Goal: Task Accomplishment & Management: Use online tool/utility

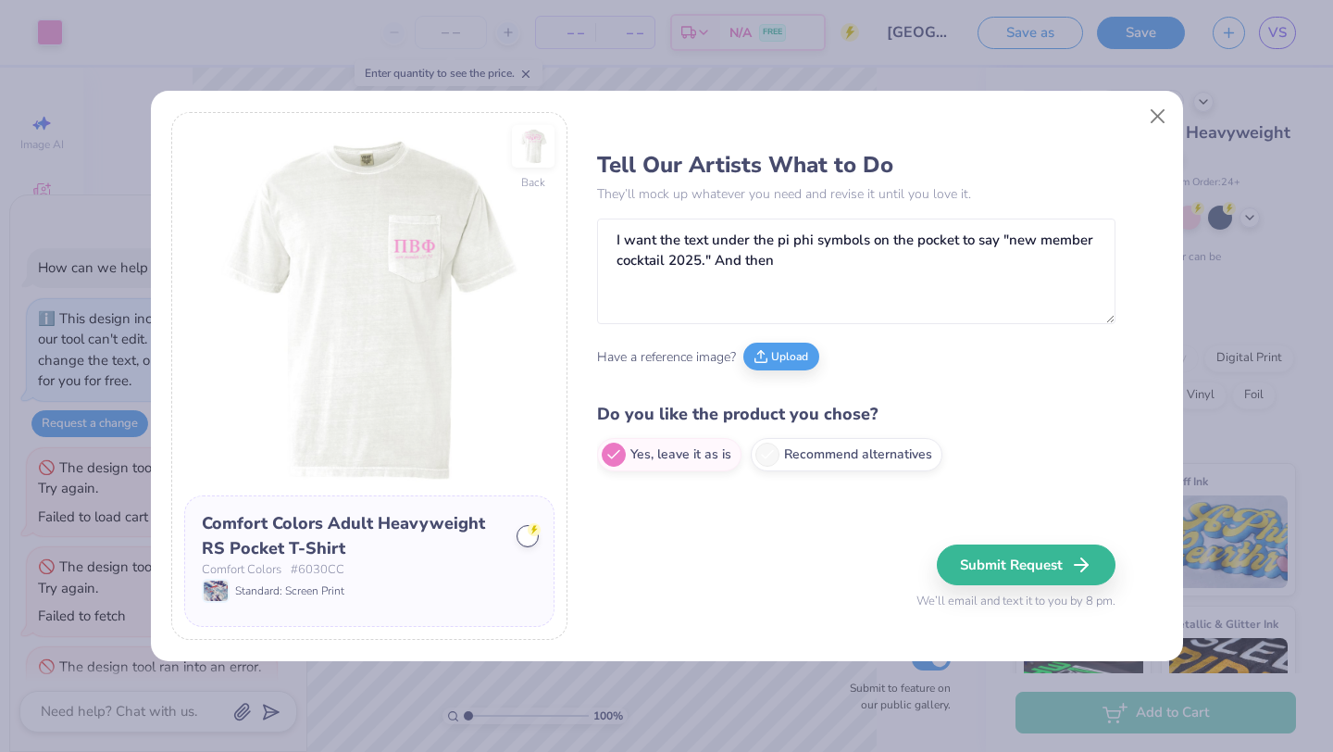
scroll to position [68, 0]
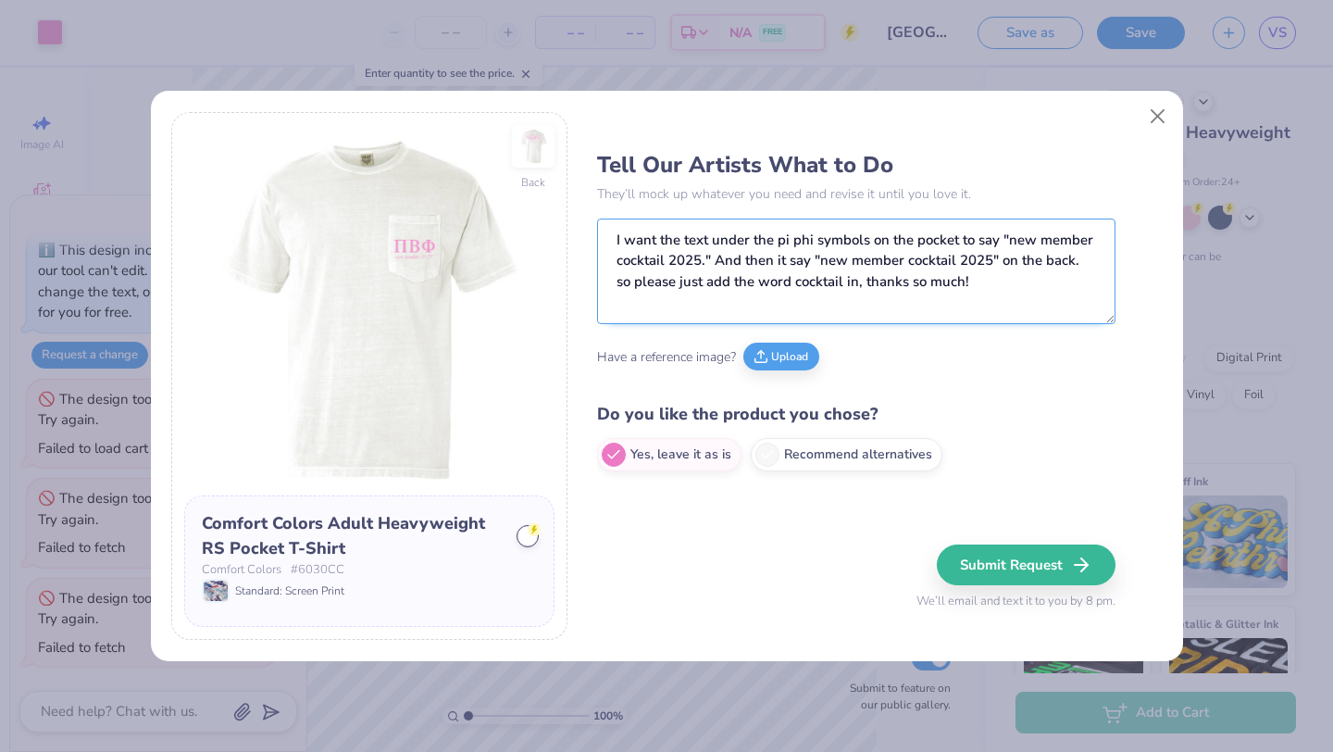
drag, startPoint x: 655, startPoint y: 242, endPoint x: 623, endPoint y: 243, distance: 32.4
click at [623, 243] on textarea "I want the text under the pi phi symbols on the pocket to say "new member cockt…" at bounding box center [856, 271] width 518 height 106
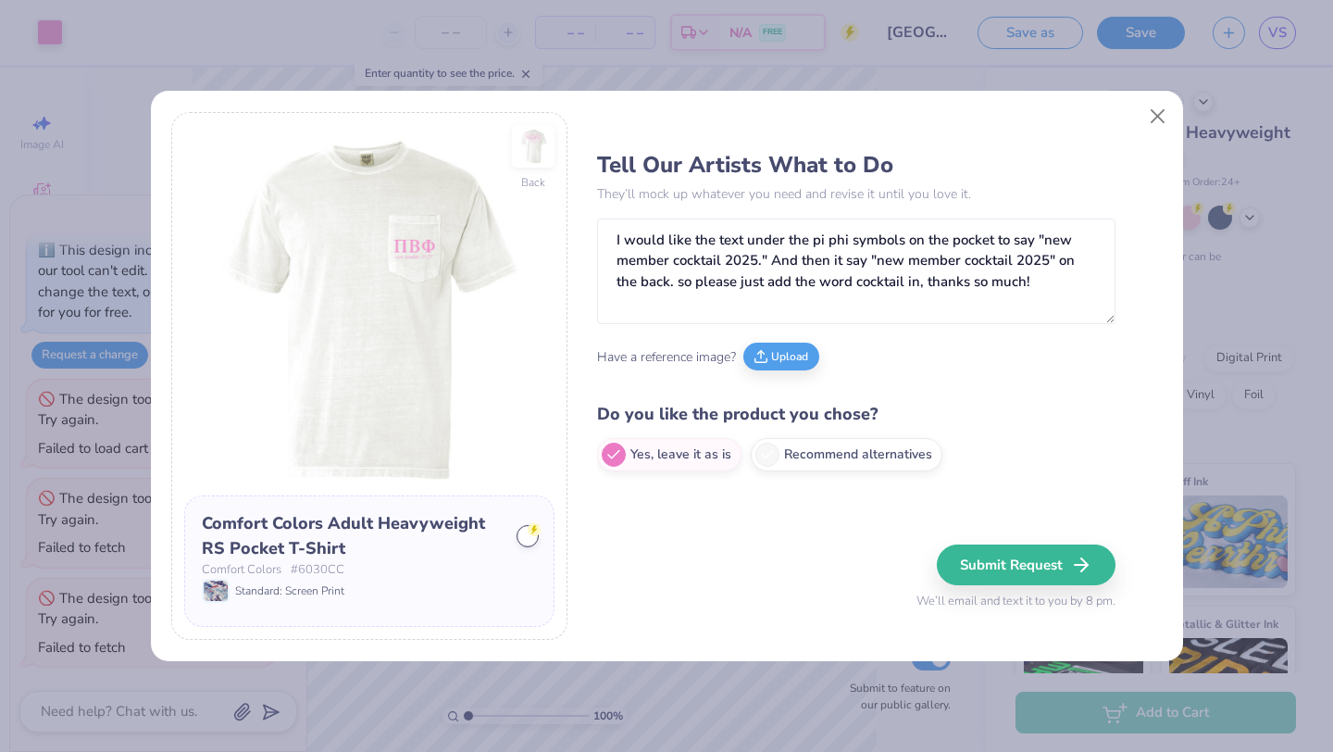
click at [925, 379] on div "Have a reference image? Upload" at bounding box center [856, 356] width 518 height 51
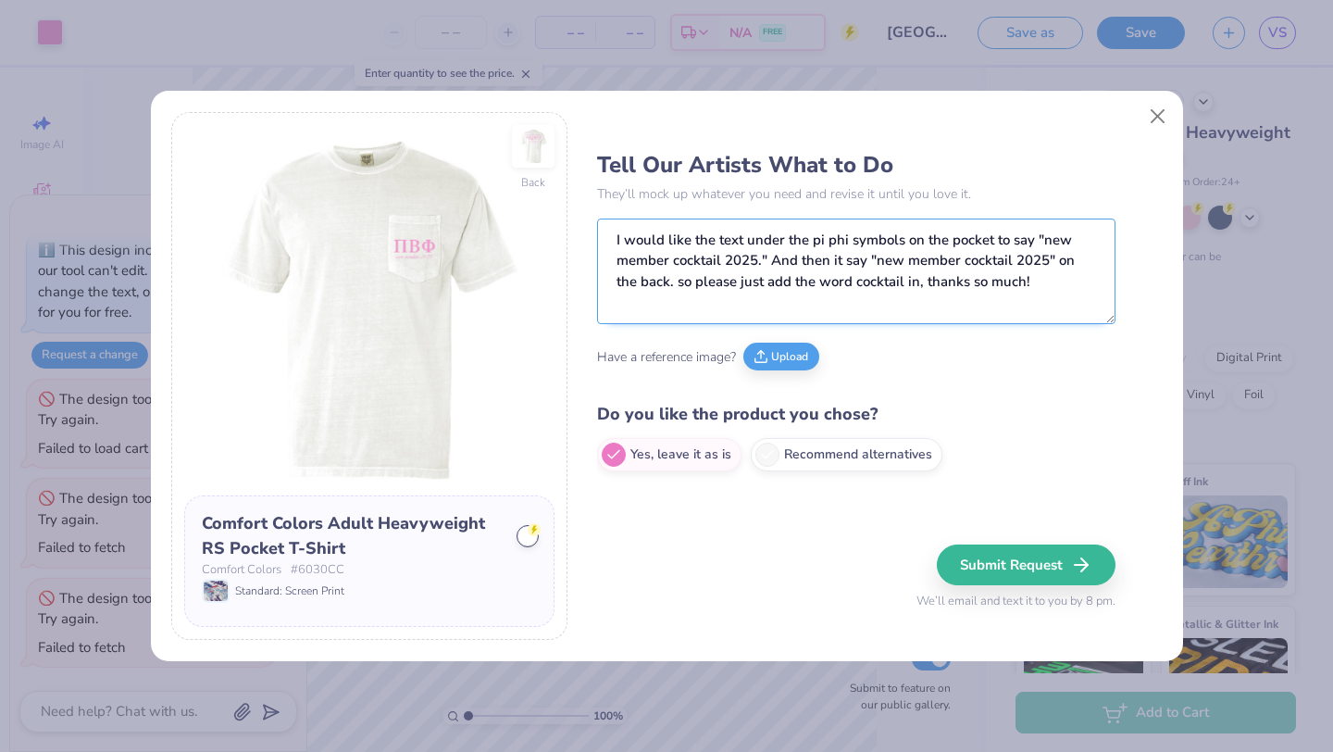
click at [684, 285] on textarea "I would like the text under the pi phi symbols on the pocket to say "new member…" at bounding box center [856, 271] width 518 height 106
drag, startPoint x: 704, startPoint y: 283, endPoint x: 678, endPoint y: 283, distance: 26.8
click at [678, 283] on textarea "I would like the text under the pi phi symbols on the pocket to say "new member…" at bounding box center [856, 271] width 518 height 106
click at [754, 310] on textarea "I would like the text under the pi phi symbols on the pocket to say "new member…" at bounding box center [856, 271] width 518 height 106
type textarea "I would like the text under the pi phi symbols on the pocket to say "new member…"
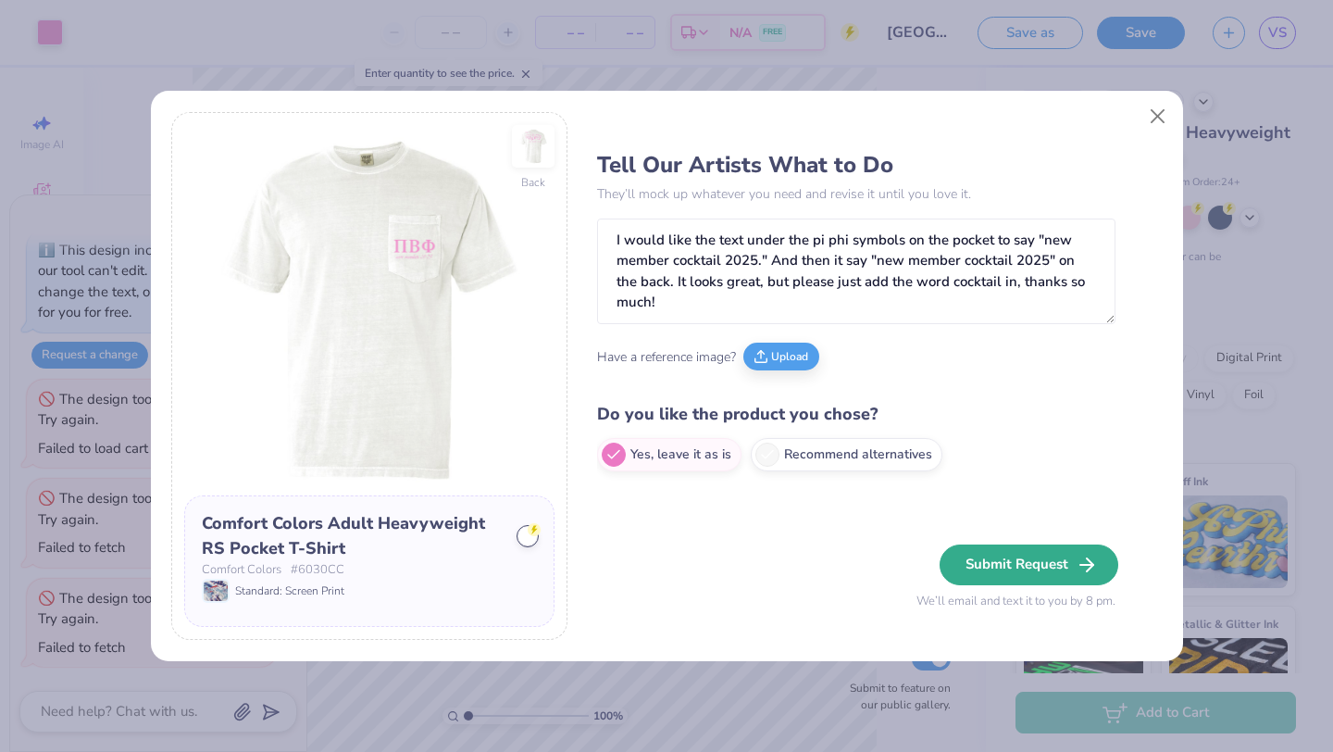
click at [1036, 570] on button "Submit Request" at bounding box center [1028, 564] width 179 height 41
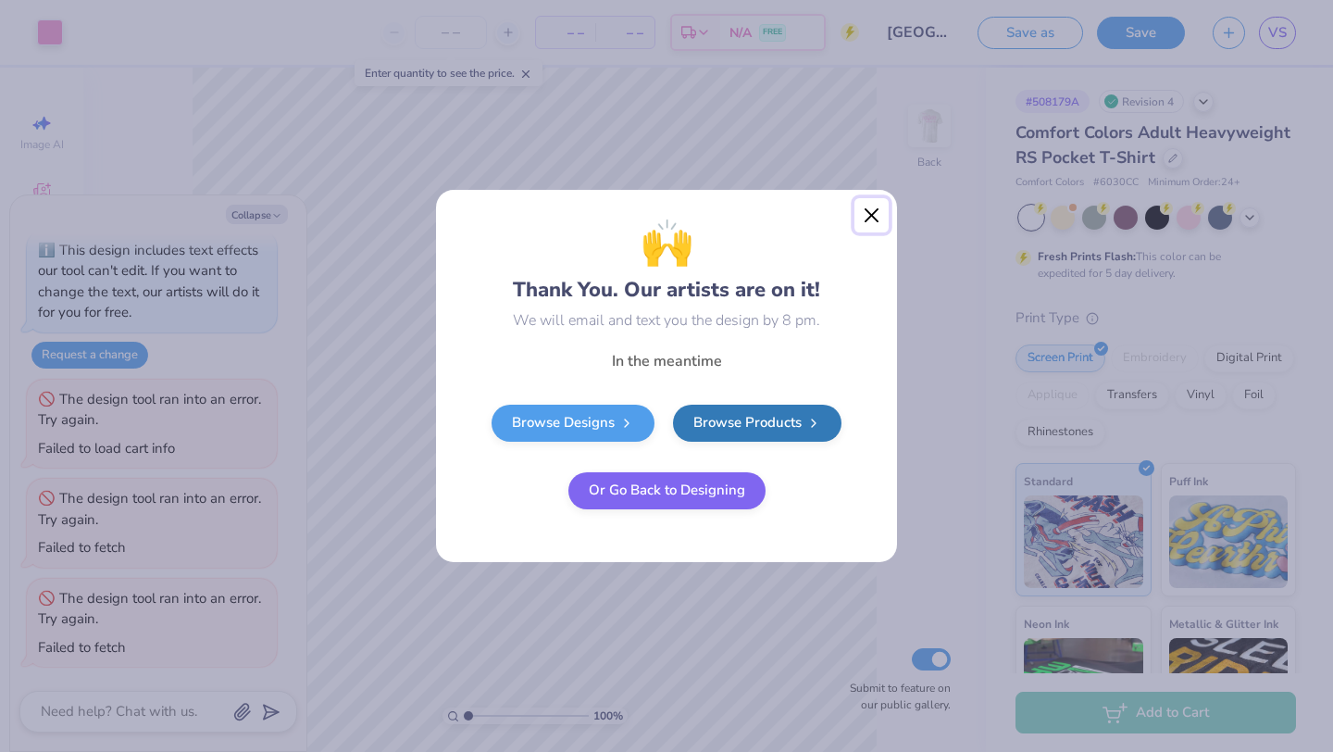
click at [872, 213] on button "Close" at bounding box center [871, 215] width 35 height 35
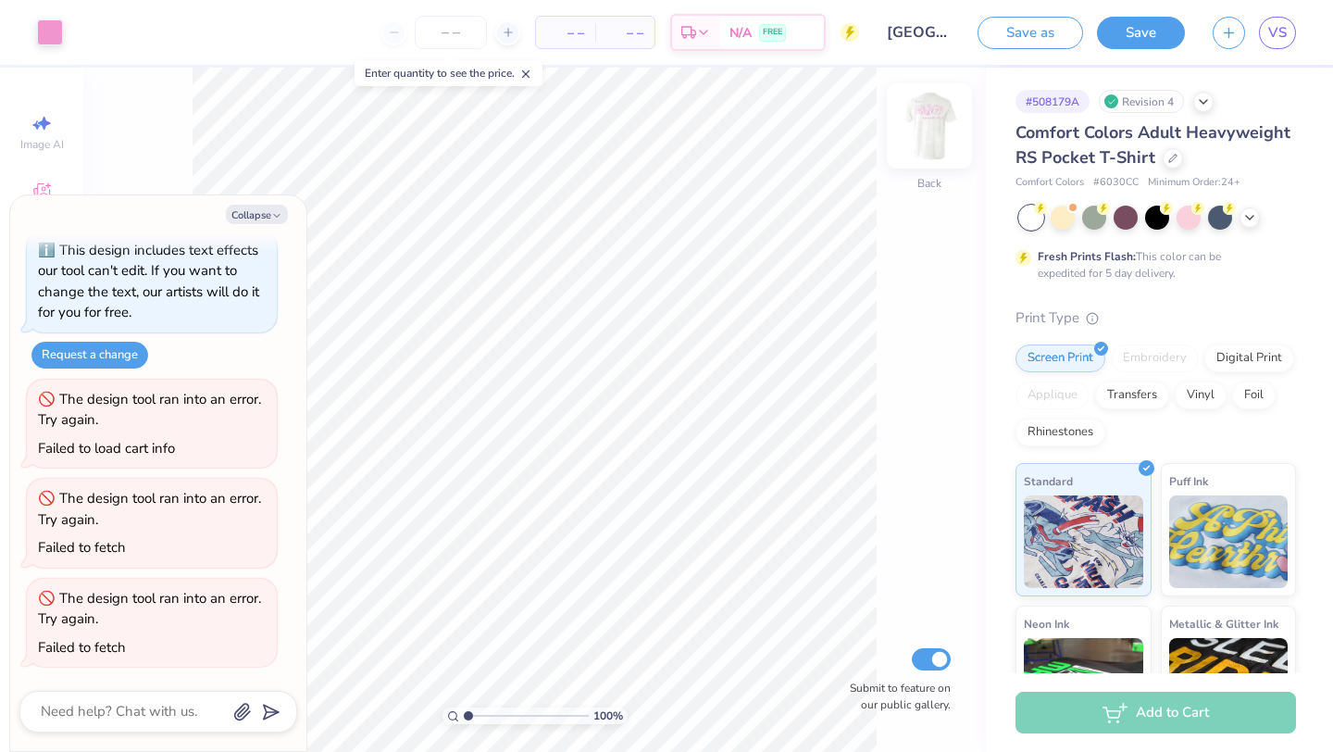
click at [938, 125] on img at bounding box center [929, 126] width 74 height 74
type textarea "x"
type input "6.80"
click at [797, 317] on div "100 % Front W 12.50 12.50 " H 8.12 8.12 " Y 6.80 6.80 " Center Middle Top Botto…" at bounding box center [534, 410] width 902 height 684
click at [947, 131] on img at bounding box center [929, 126] width 74 height 74
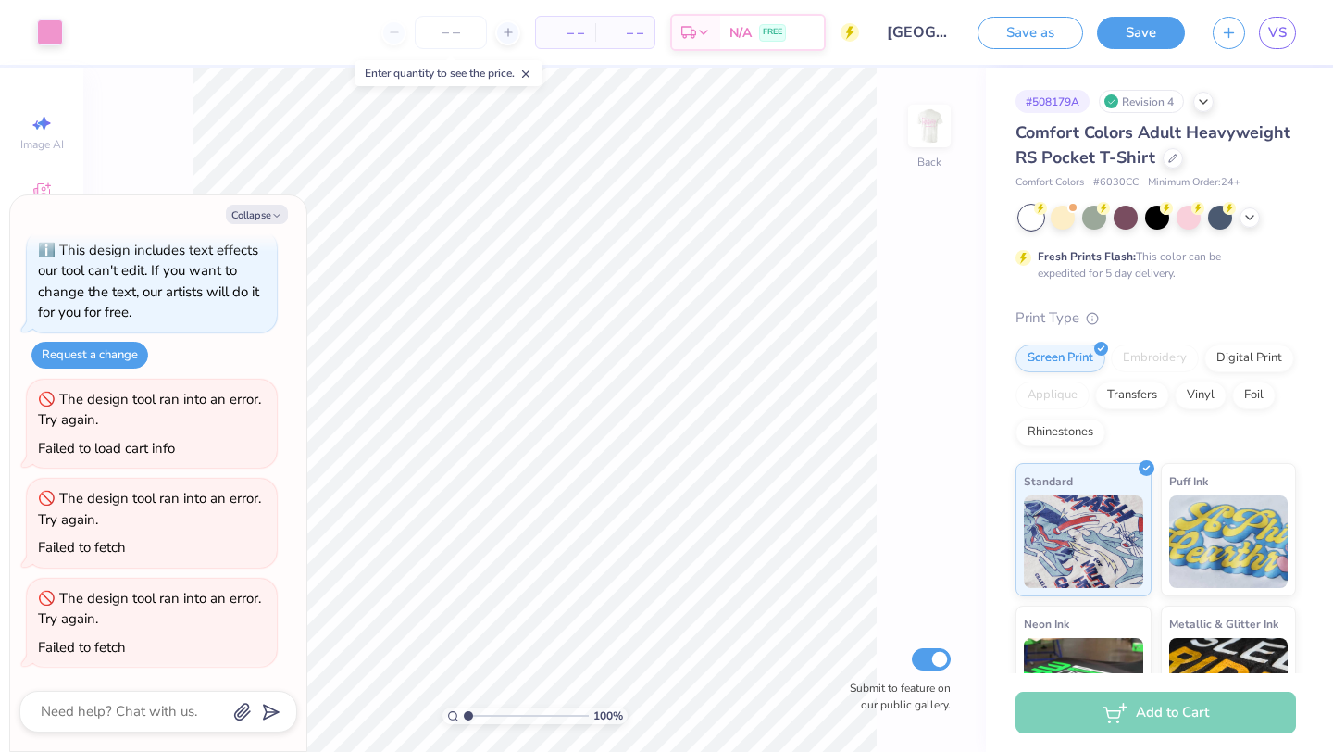
click at [947, 131] on img at bounding box center [929, 125] width 37 height 37
click at [131, 432] on div "The design tool ran into an error. Try again. Failed to load cart info" at bounding box center [152, 423] width 250 height 89
type textarea "x"
